Goal: Find specific page/section: Find specific page/section

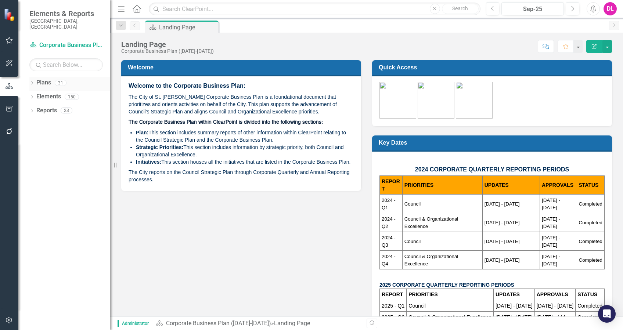
click at [34, 82] on icon "Dropdown" at bounding box center [31, 84] width 5 height 4
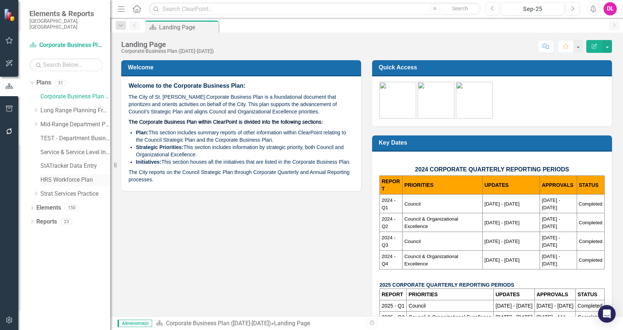
click at [43, 176] on link "HRS Workforce Plan" at bounding box center [75, 180] width 70 height 8
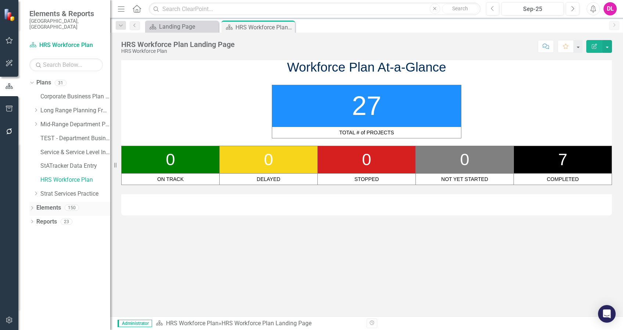
click at [30, 207] on icon "Dropdown" at bounding box center [31, 209] width 5 height 4
click at [34, 243] on div "Dropdown Tactic Tactics 27" at bounding box center [71, 250] width 77 height 14
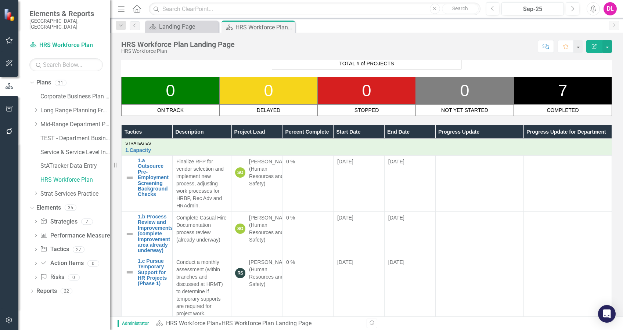
scroll to position [66, 0]
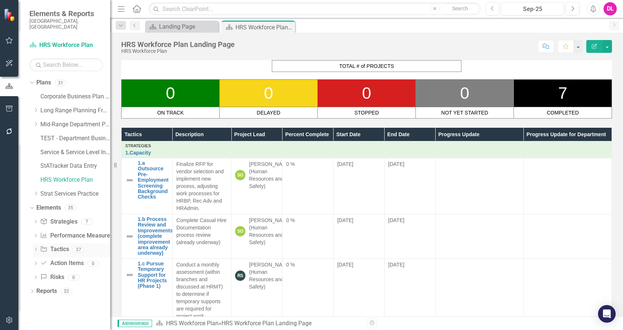
click at [57, 245] on link "Tactic Tactics" at bounding box center [54, 249] width 29 height 8
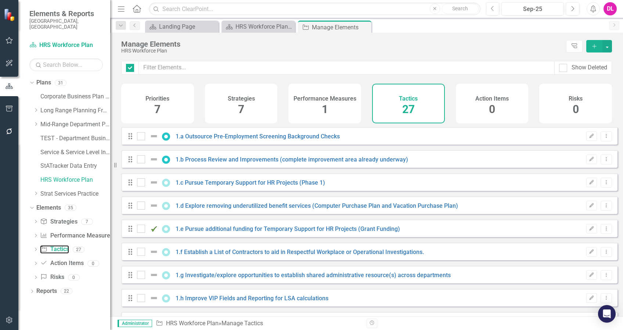
checkbox input "false"
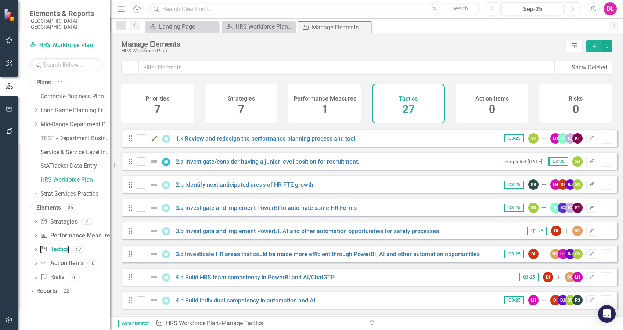
scroll to position [231, 0]
